Goal: Navigation & Orientation: Find specific page/section

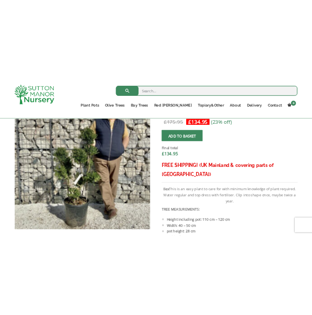
scroll to position [312, 0]
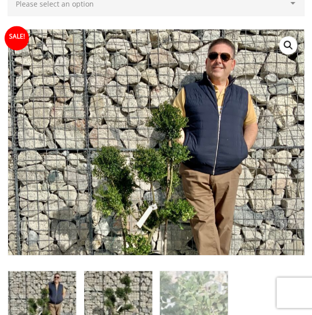
click at [111, 302] on img at bounding box center [118, 305] width 68 height 68
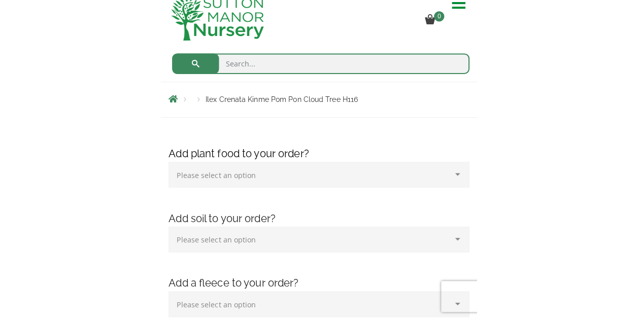
scroll to position [0, 0]
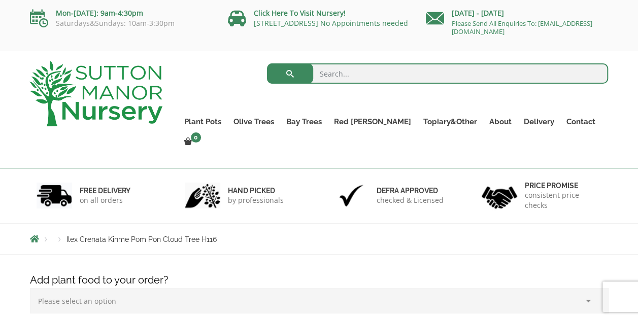
click at [125, 78] on img at bounding box center [95, 93] width 133 height 65
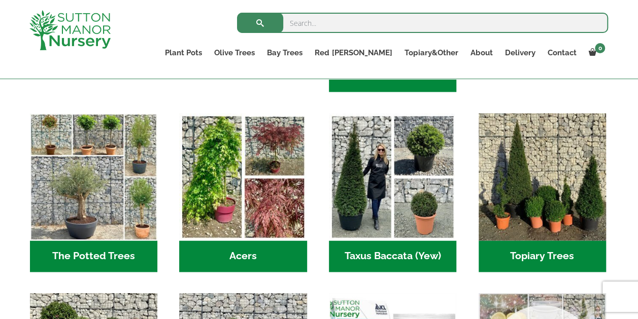
scroll to position [685, 0]
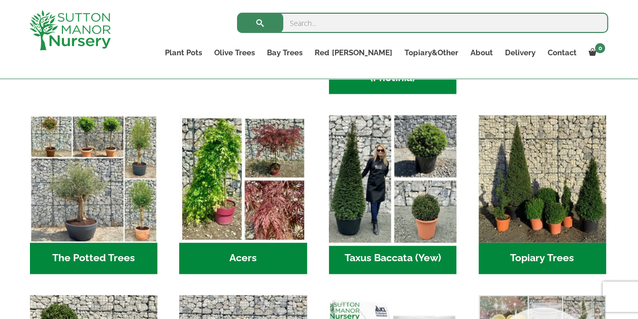
click at [399, 216] on img "Visit product category Taxus Baccata (Yew)" at bounding box center [393, 179] width 134 height 134
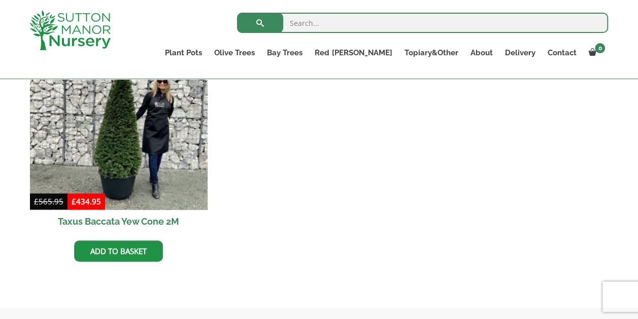
scroll to position [489, 0]
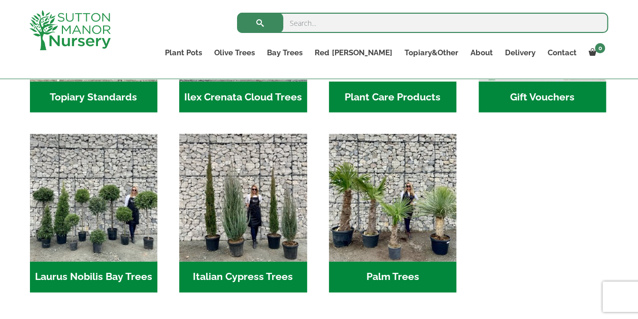
scroll to position [1024, 0]
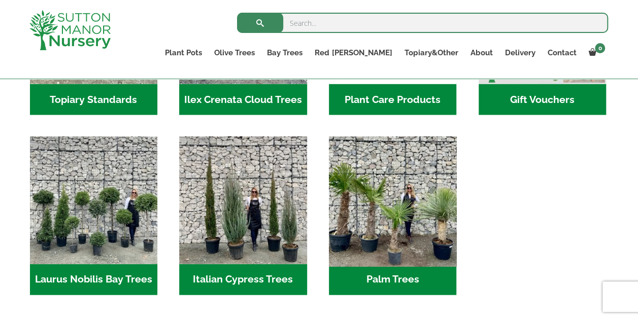
click at [375, 229] on img "Visit product category Palm Trees" at bounding box center [393, 200] width 134 height 134
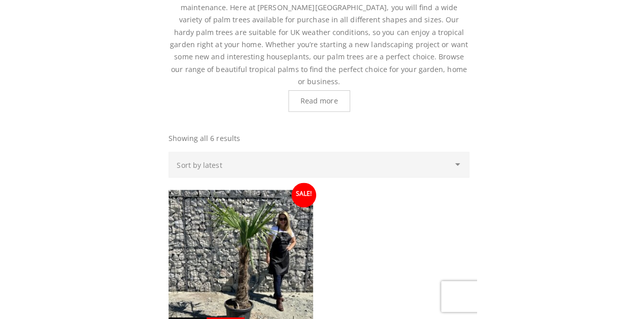
scroll to position [337, 0]
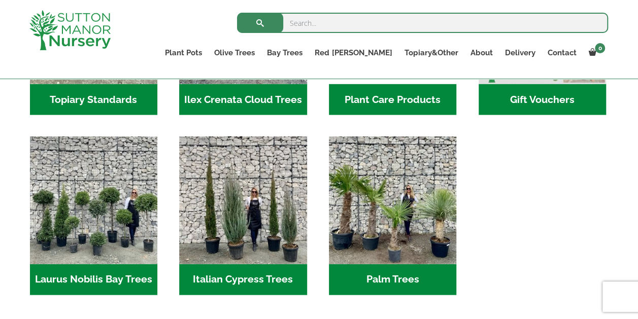
scroll to position [1017, 0]
